Goal: Book appointment/travel/reservation

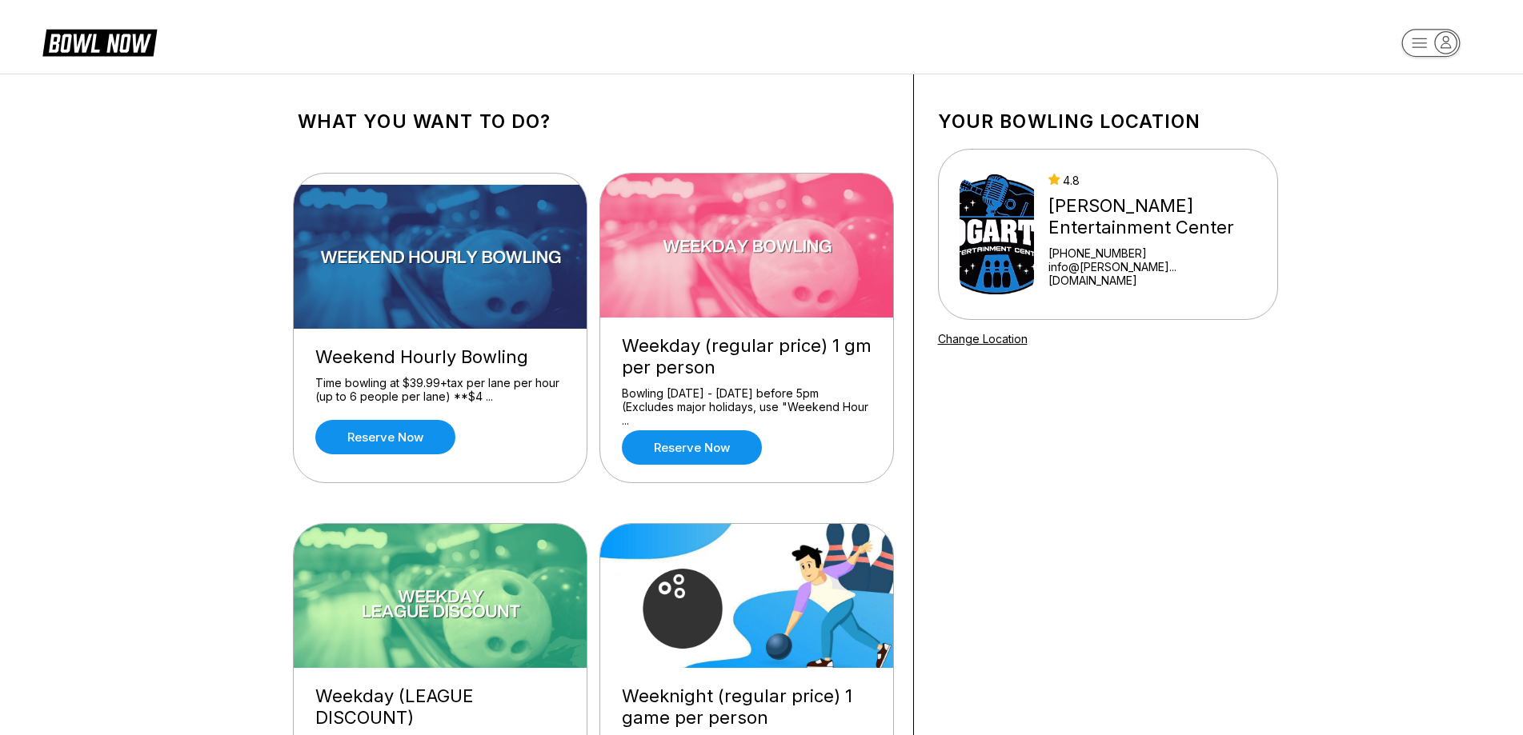
click at [813, 240] on img at bounding box center [747, 246] width 294 height 144
click at [678, 444] on link "Reserve now" at bounding box center [692, 447] width 140 height 34
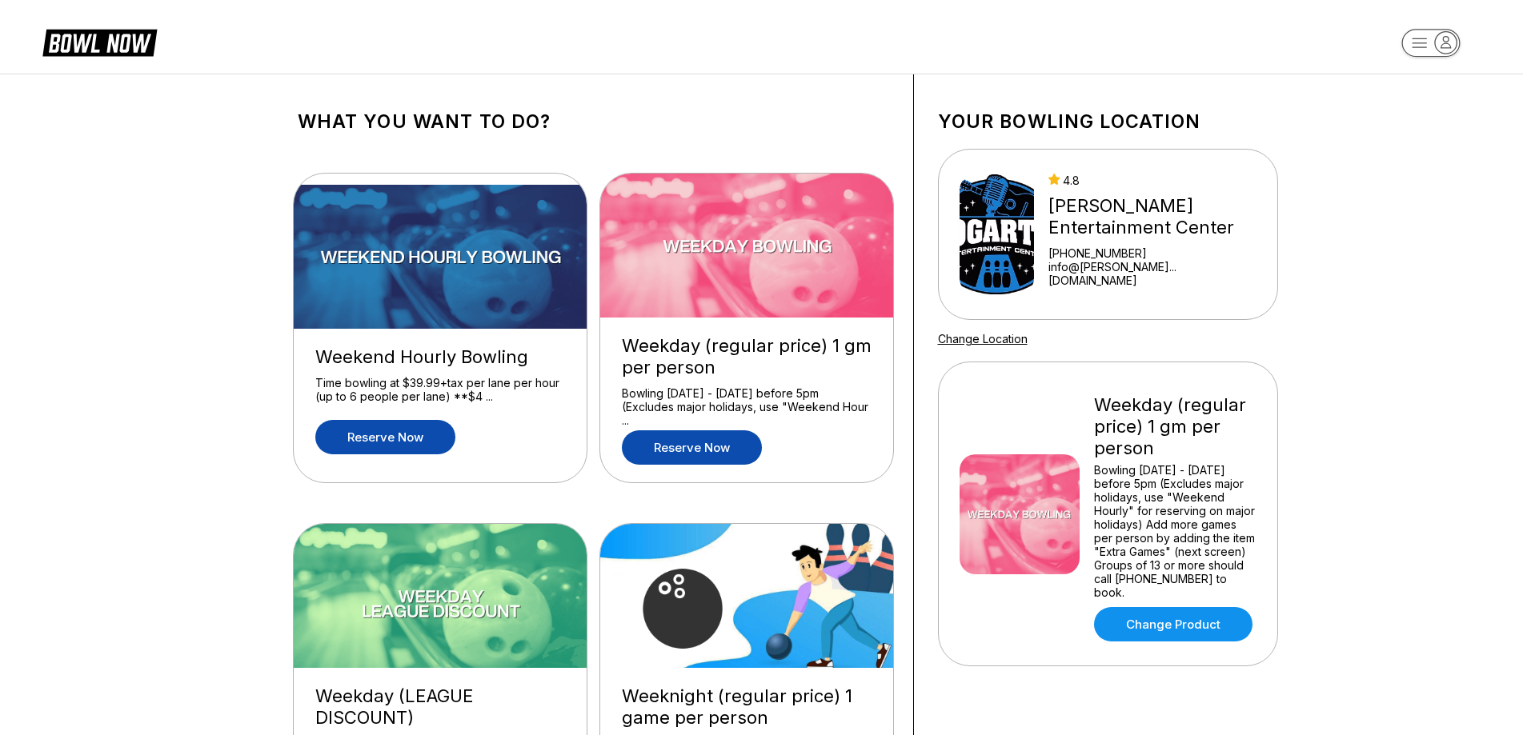
click at [376, 446] on link "Reserve now" at bounding box center [385, 437] width 140 height 34
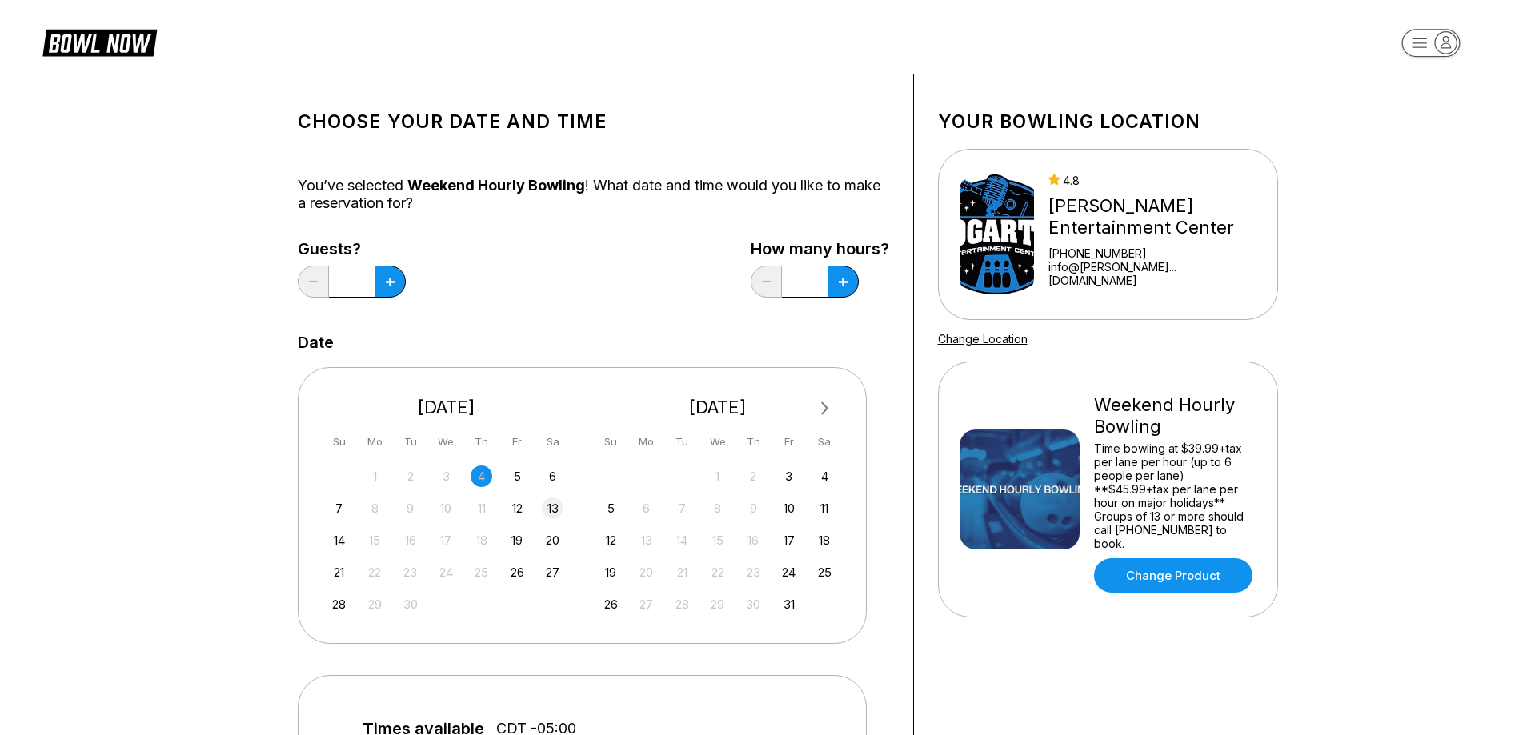
click at [549, 511] on div "13" at bounding box center [553, 509] width 22 height 22
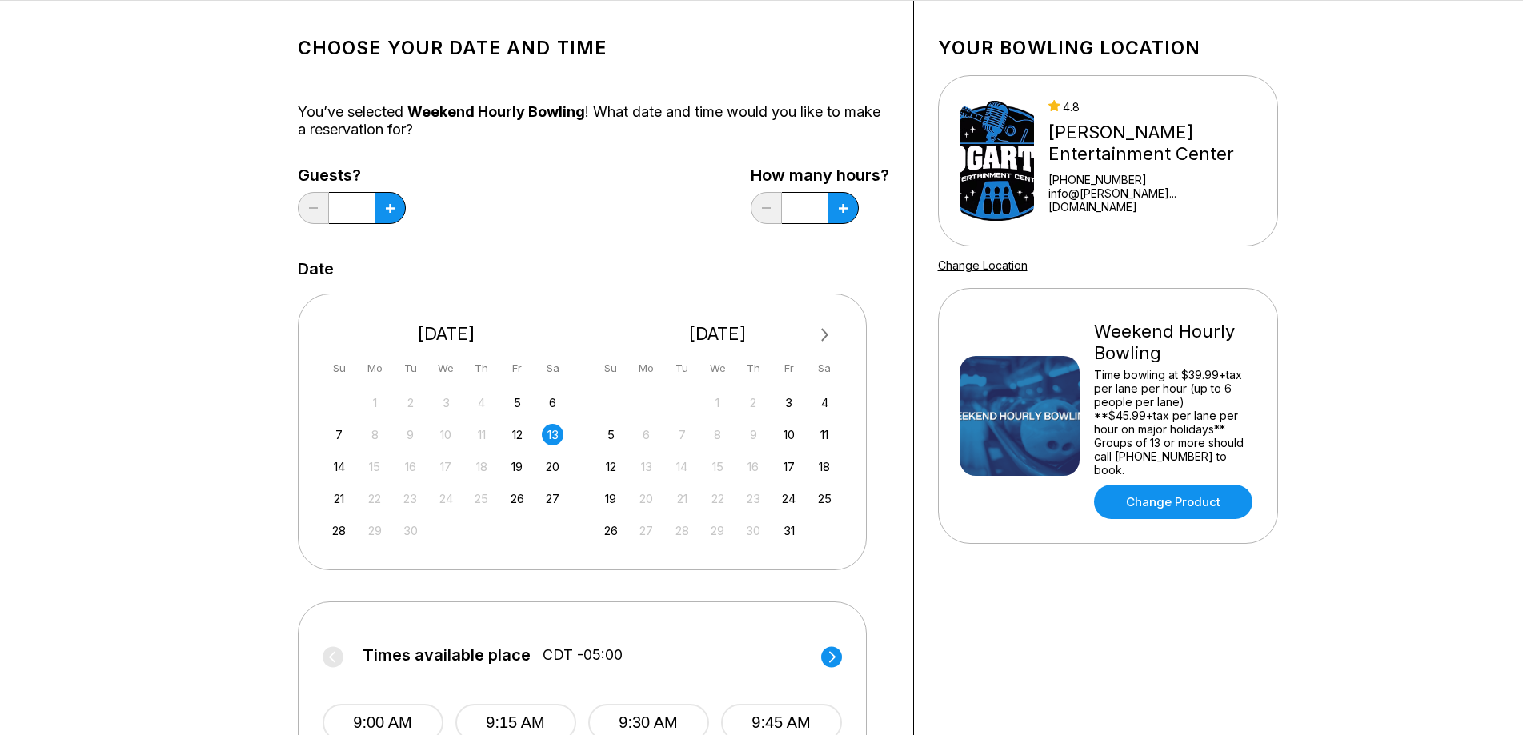
scroll to position [160, 0]
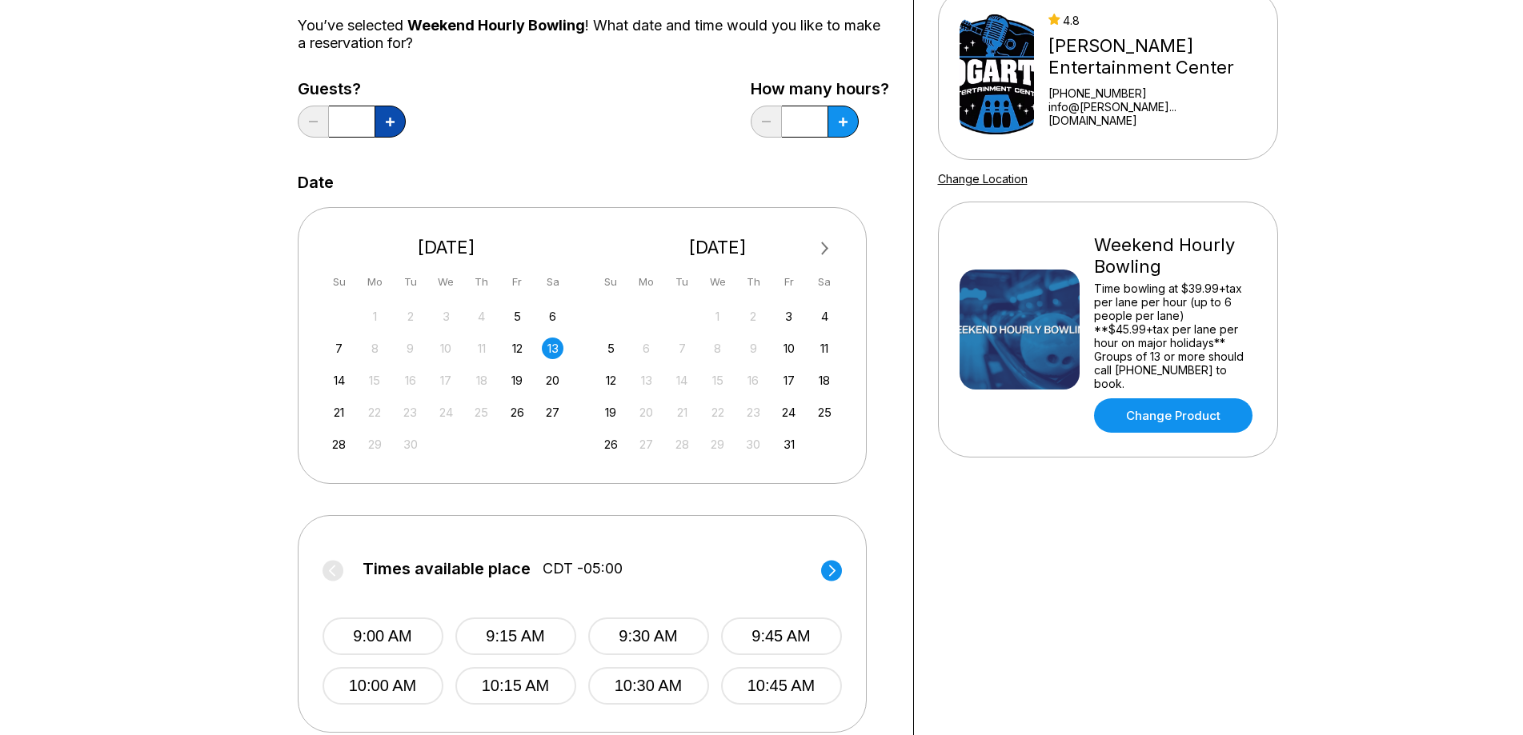
click at [394, 127] on button at bounding box center [389, 122] width 31 height 32
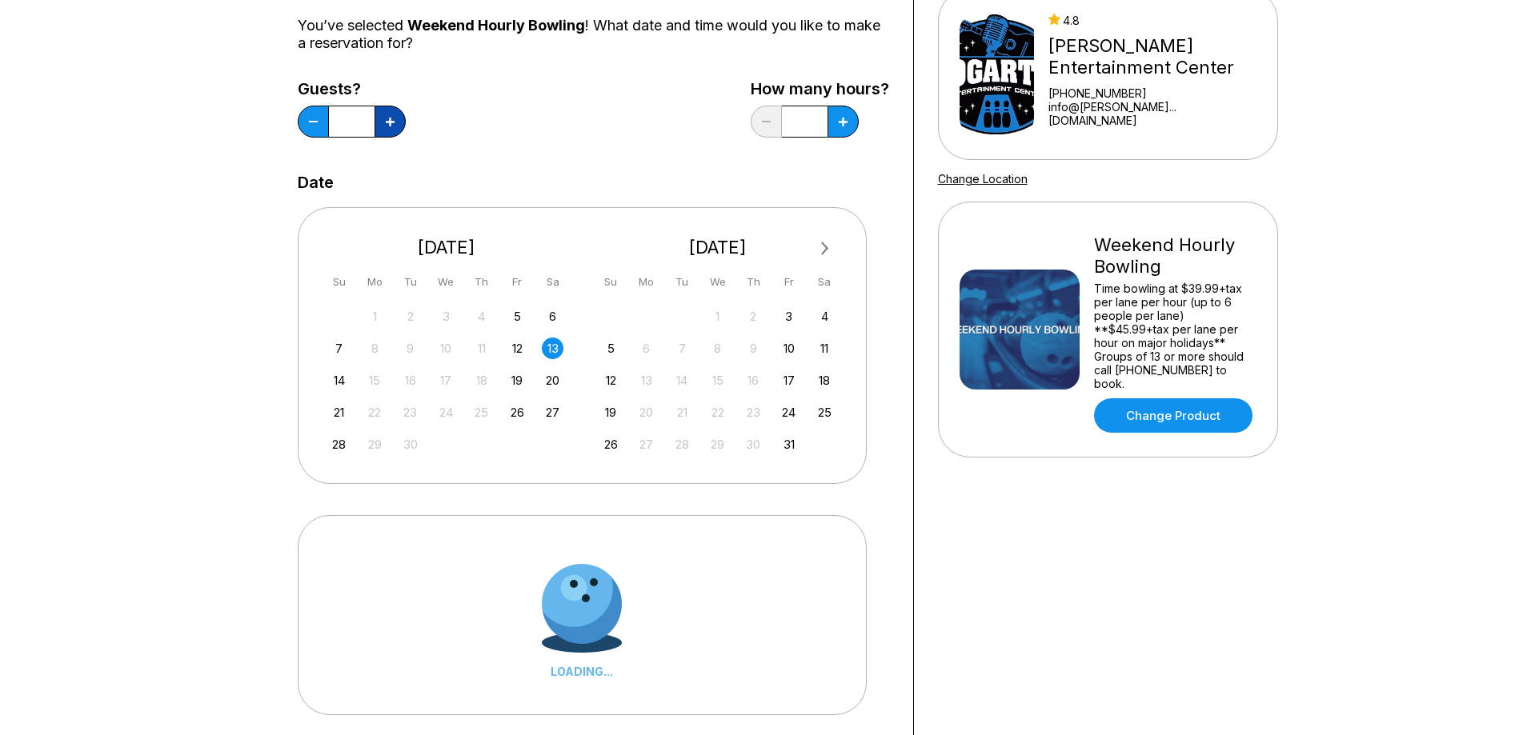
click at [394, 127] on button at bounding box center [389, 122] width 31 height 32
type input "*"
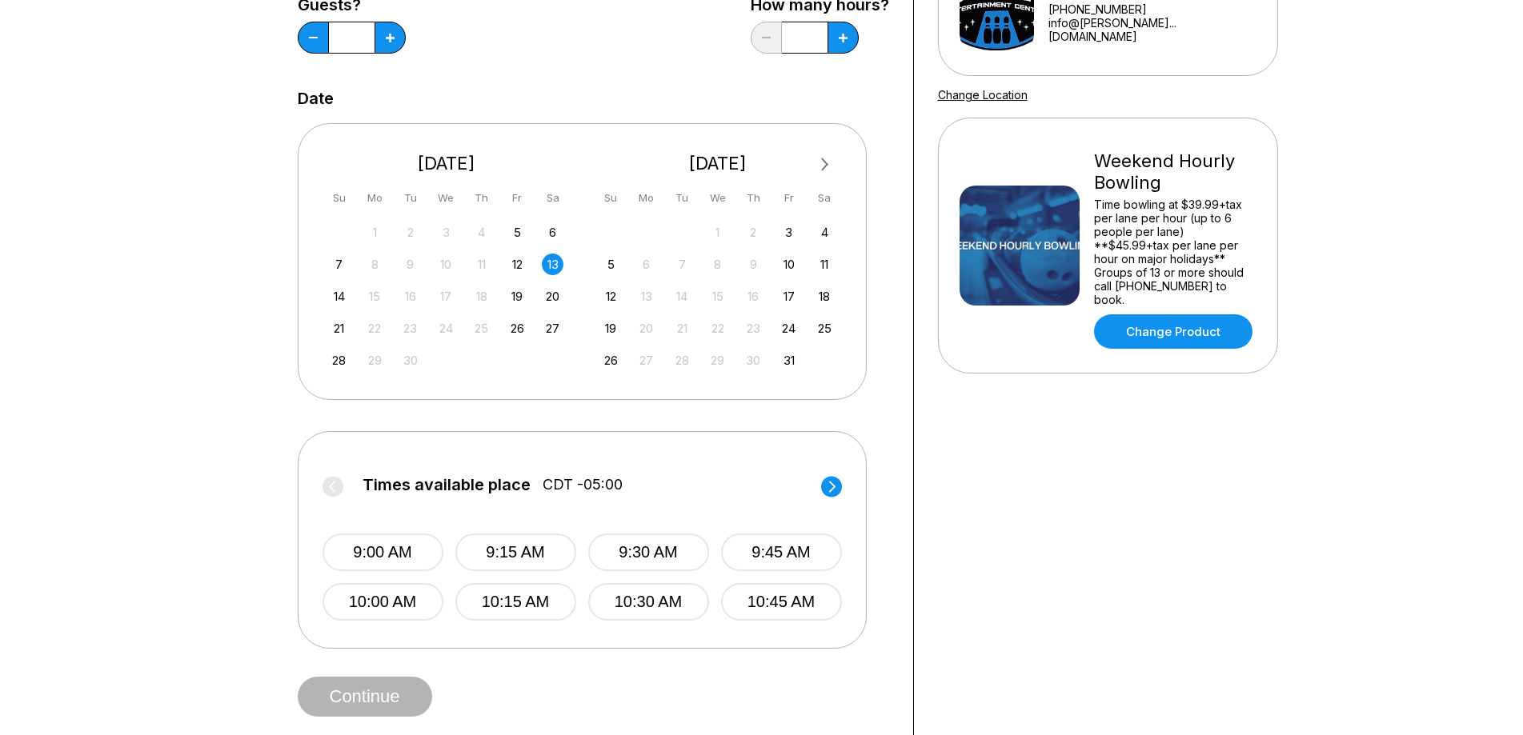
scroll to position [240, 0]
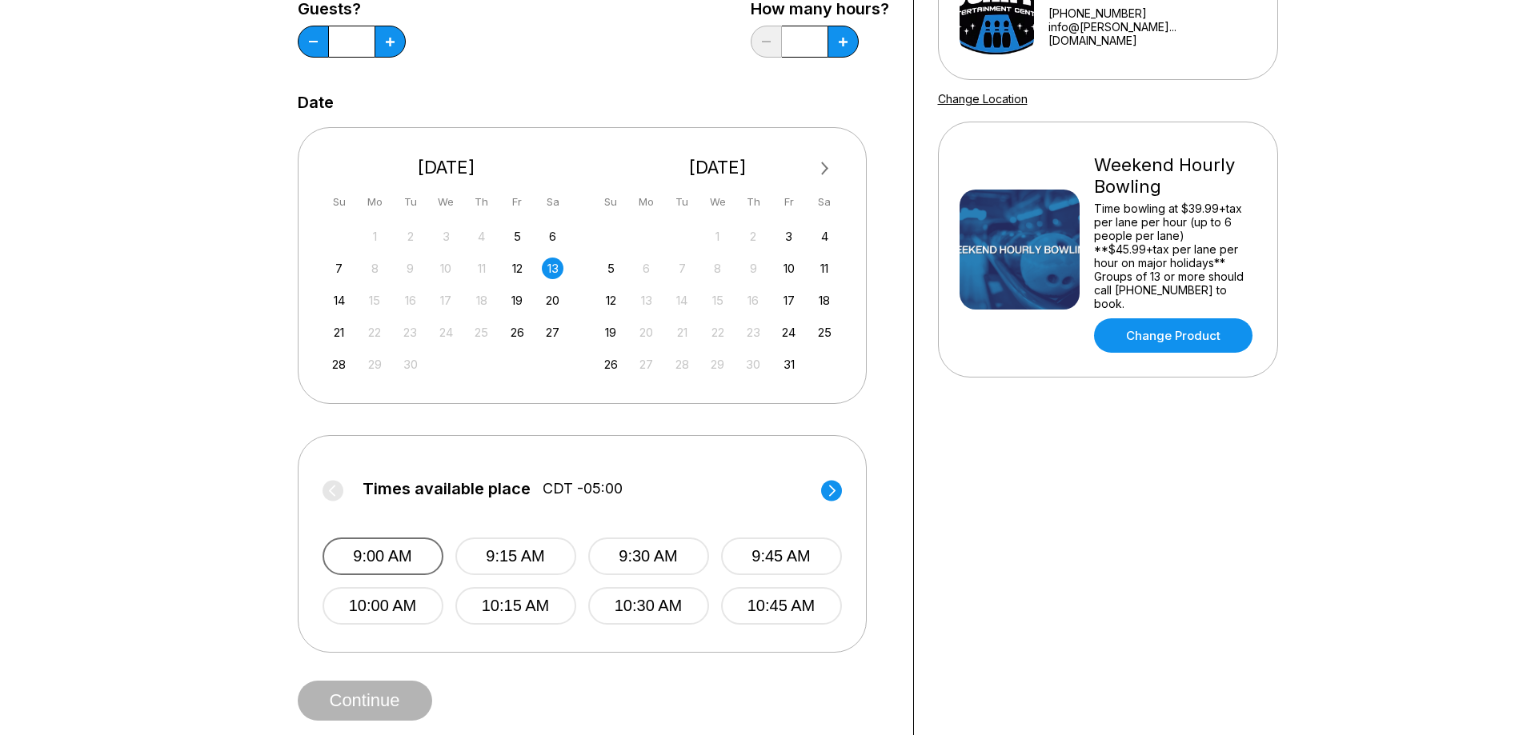
click at [356, 562] on button "9:00 AM" at bounding box center [382, 557] width 121 height 38
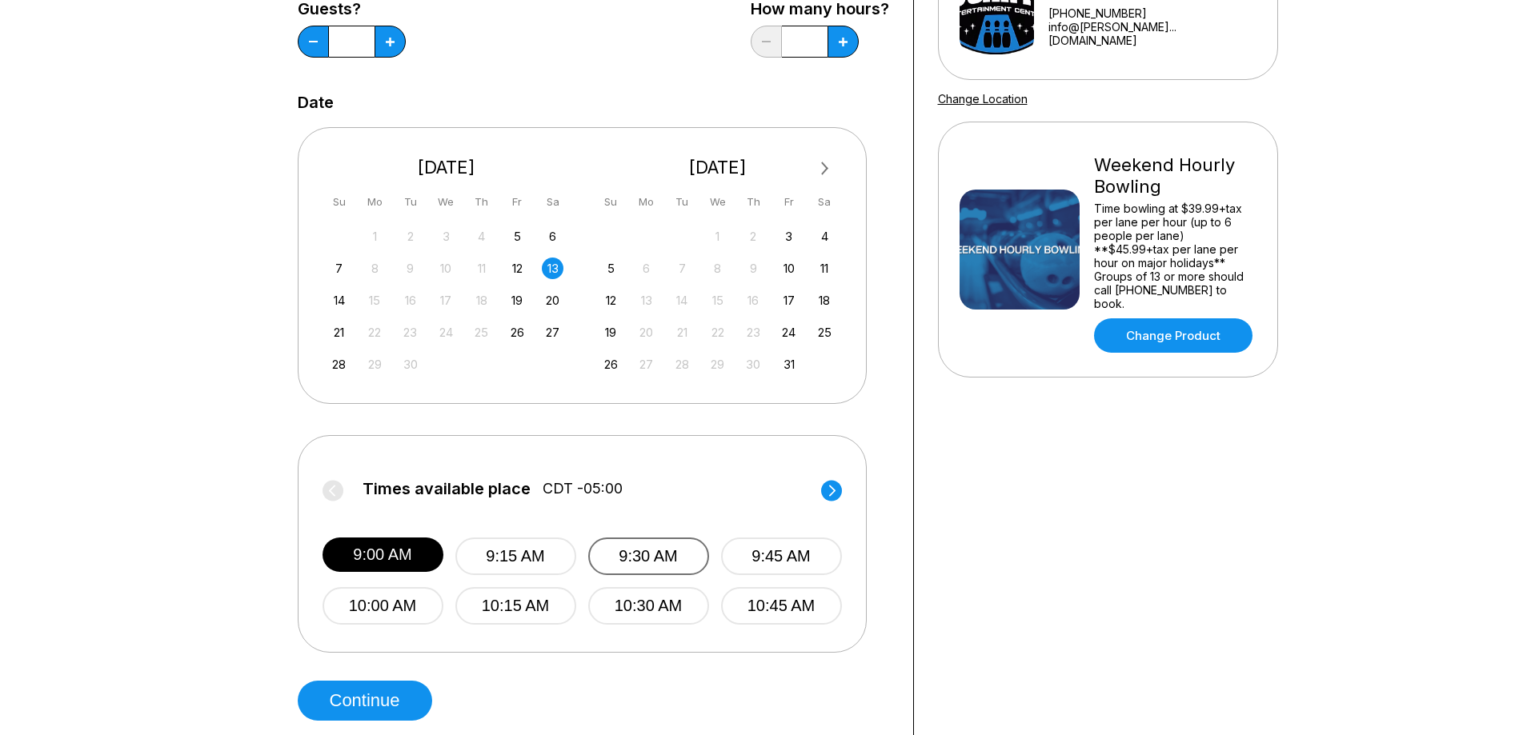
click at [662, 543] on button "9:30 AM" at bounding box center [648, 557] width 121 height 38
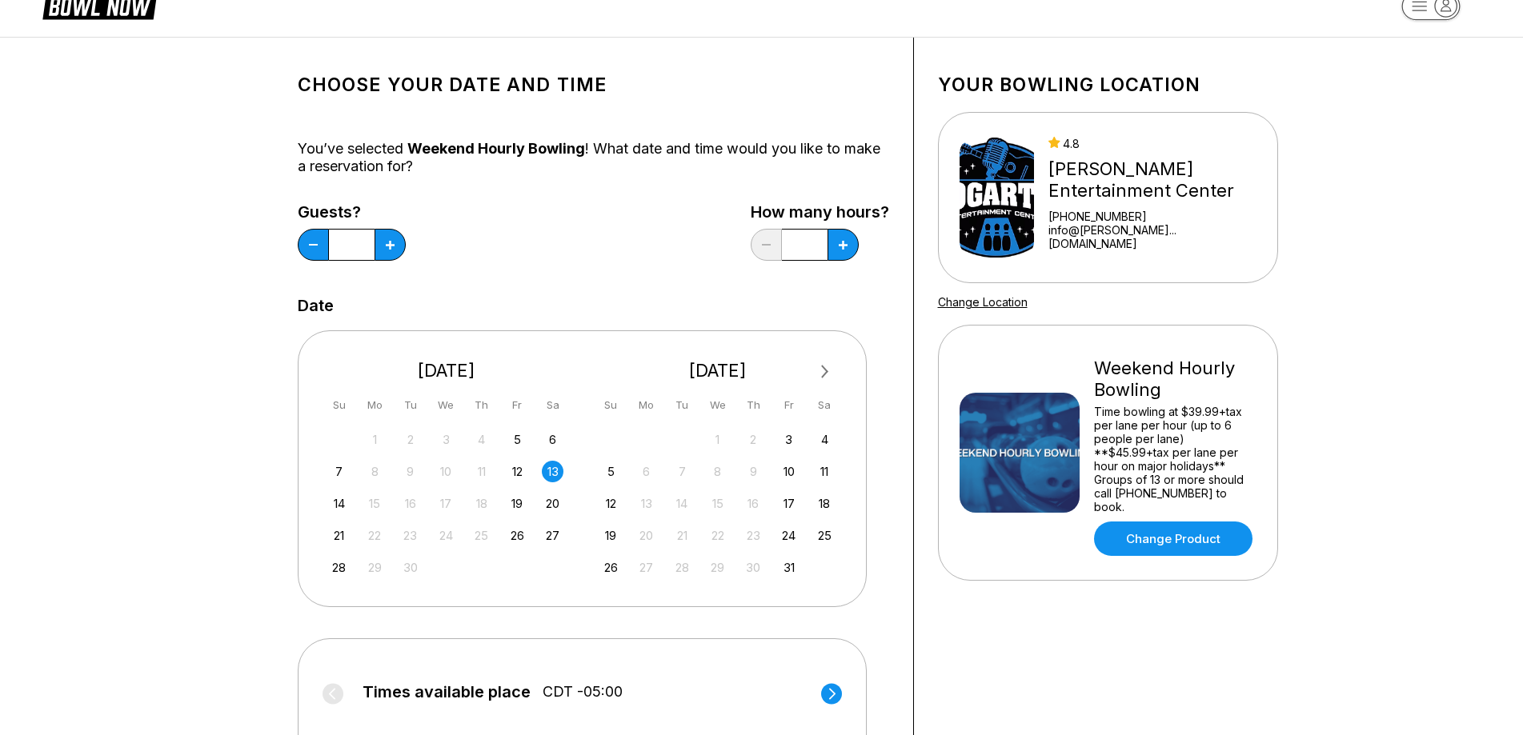
scroll to position [0, 0]
